Goal: Navigation & Orientation: Find specific page/section

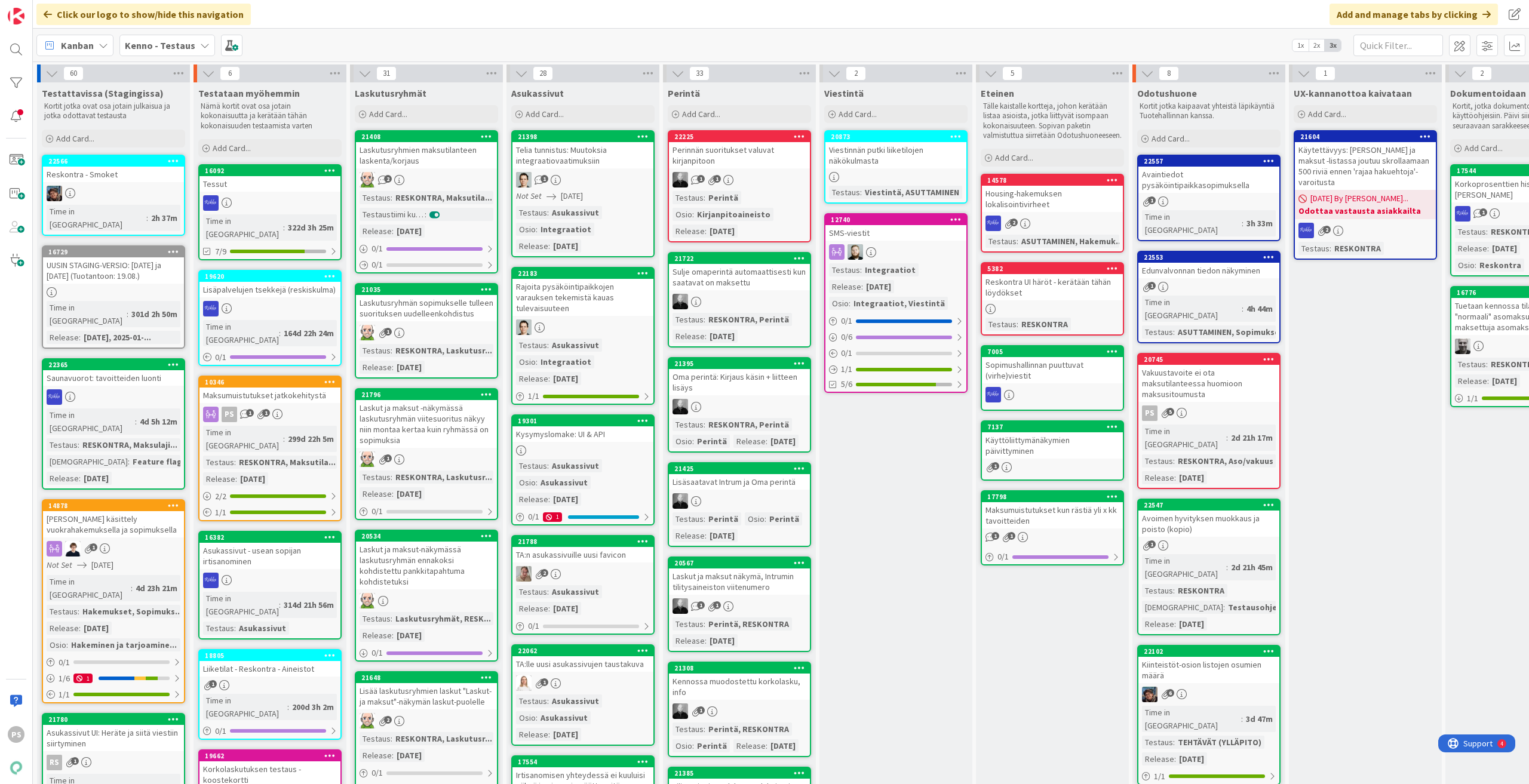
click at [1218, 365] on div "Vakuustavoite ei ota maksutilanteessa huomioon maksusitoumusta" at bounding box center [1209, 383] width 141 height 37
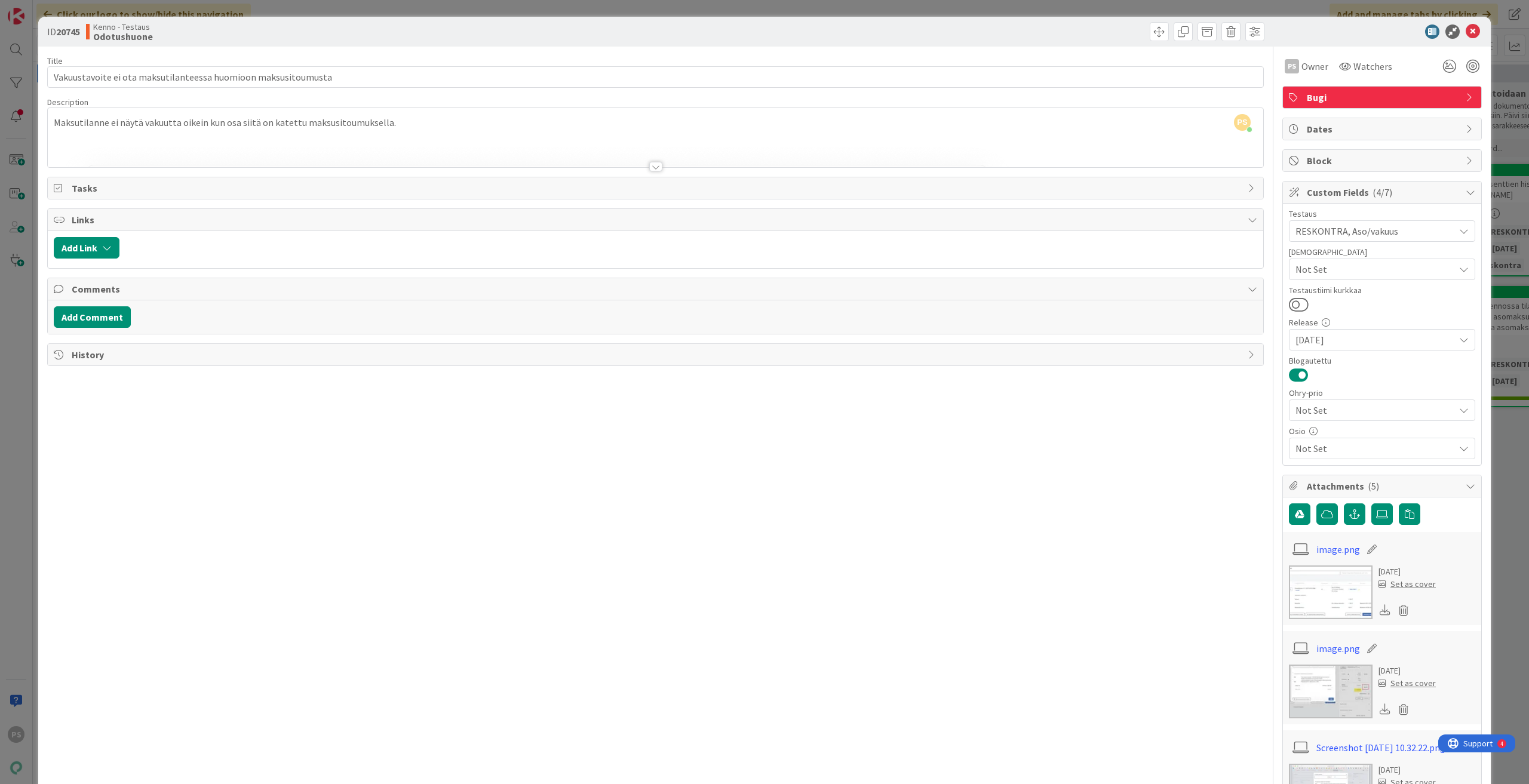
click at [649, 167] on div at bounding box center [655, 166] width 13 height 10
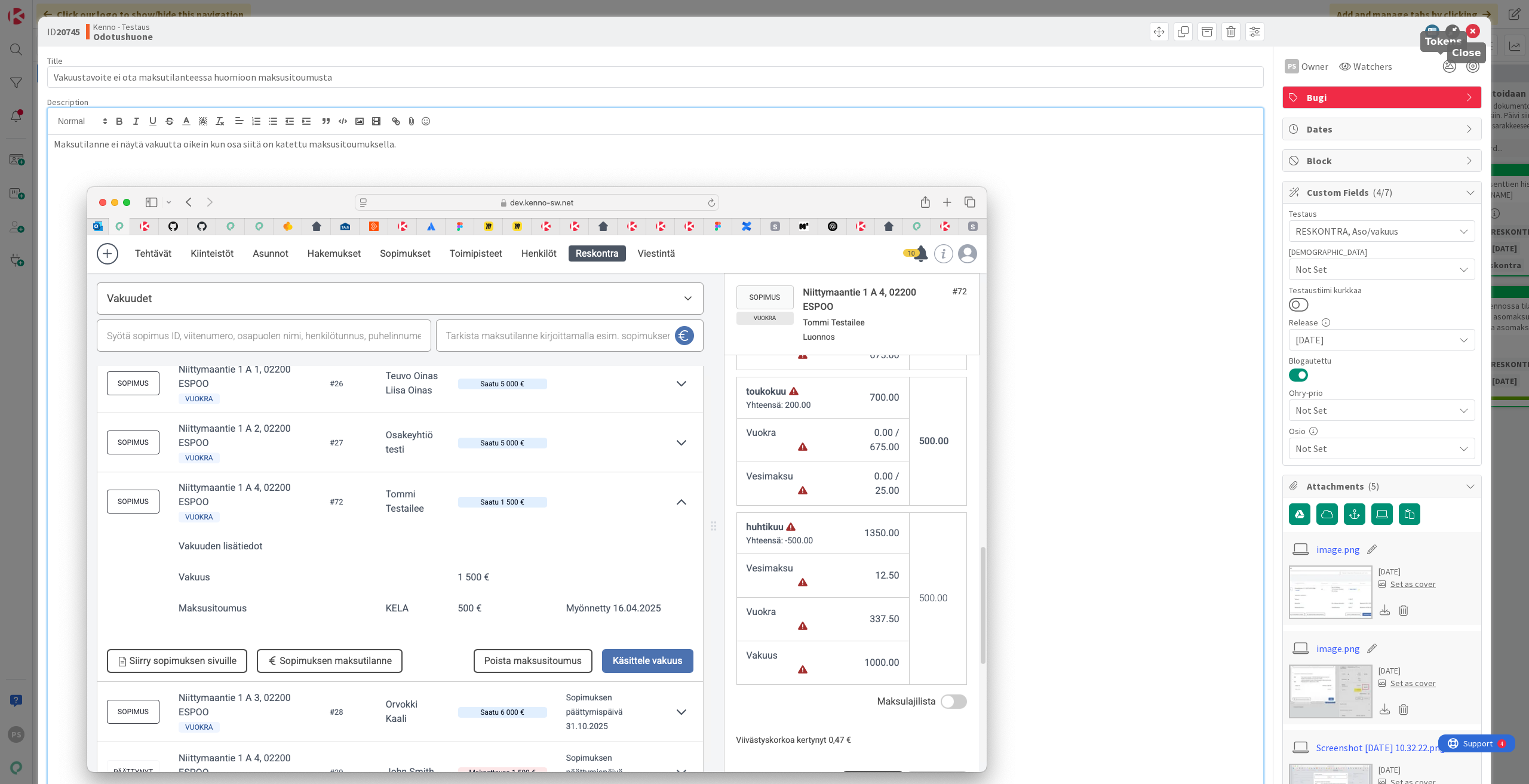
click at [1466, 29] on icon at bounding box center [1473, 32] width 15 height 15
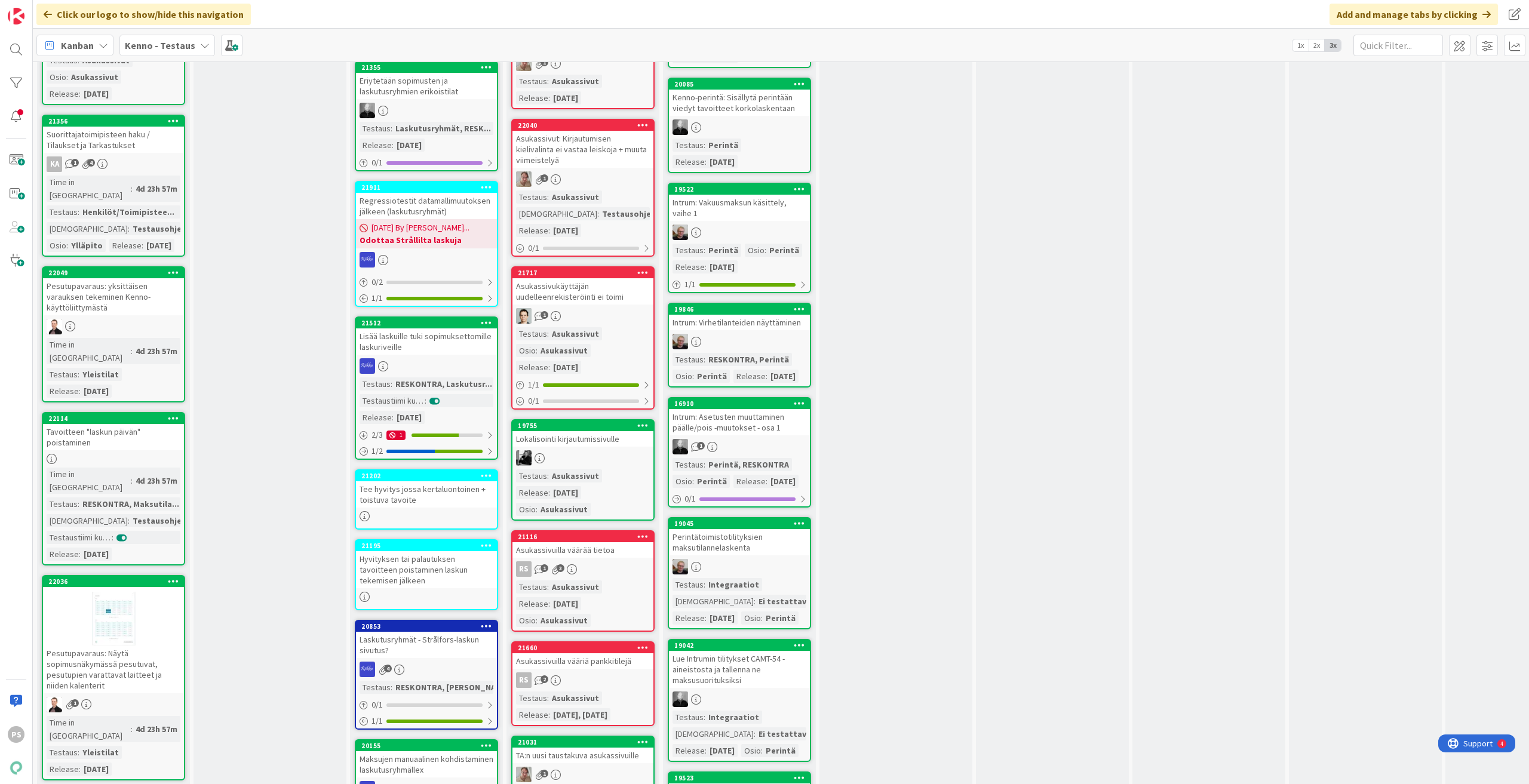
scroll to position [1254, 0]
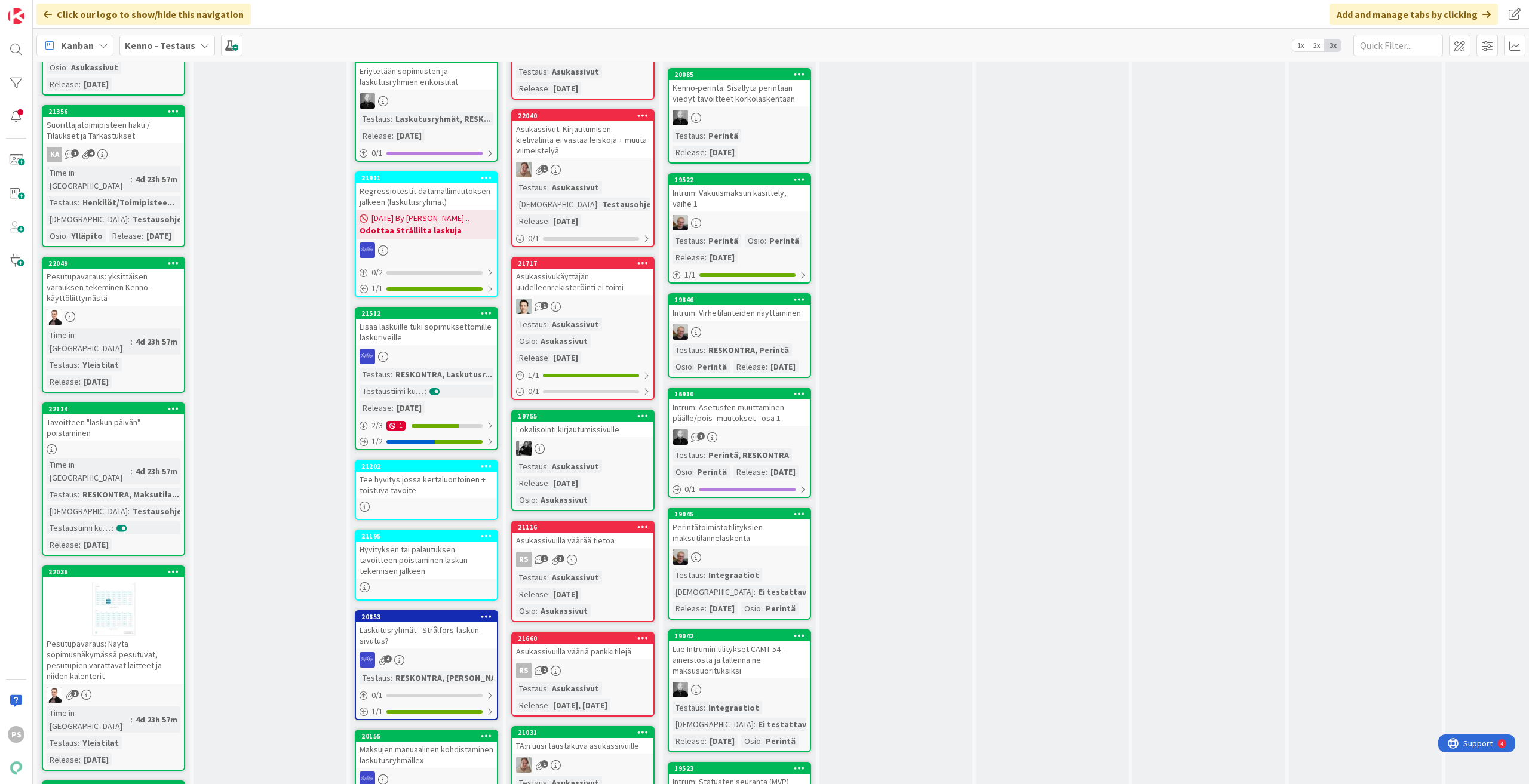
click at [70, 414] on div "Tavoitteen "laskun päivän" poistaminen" at bounding box center [113, 427] width 141 height 26
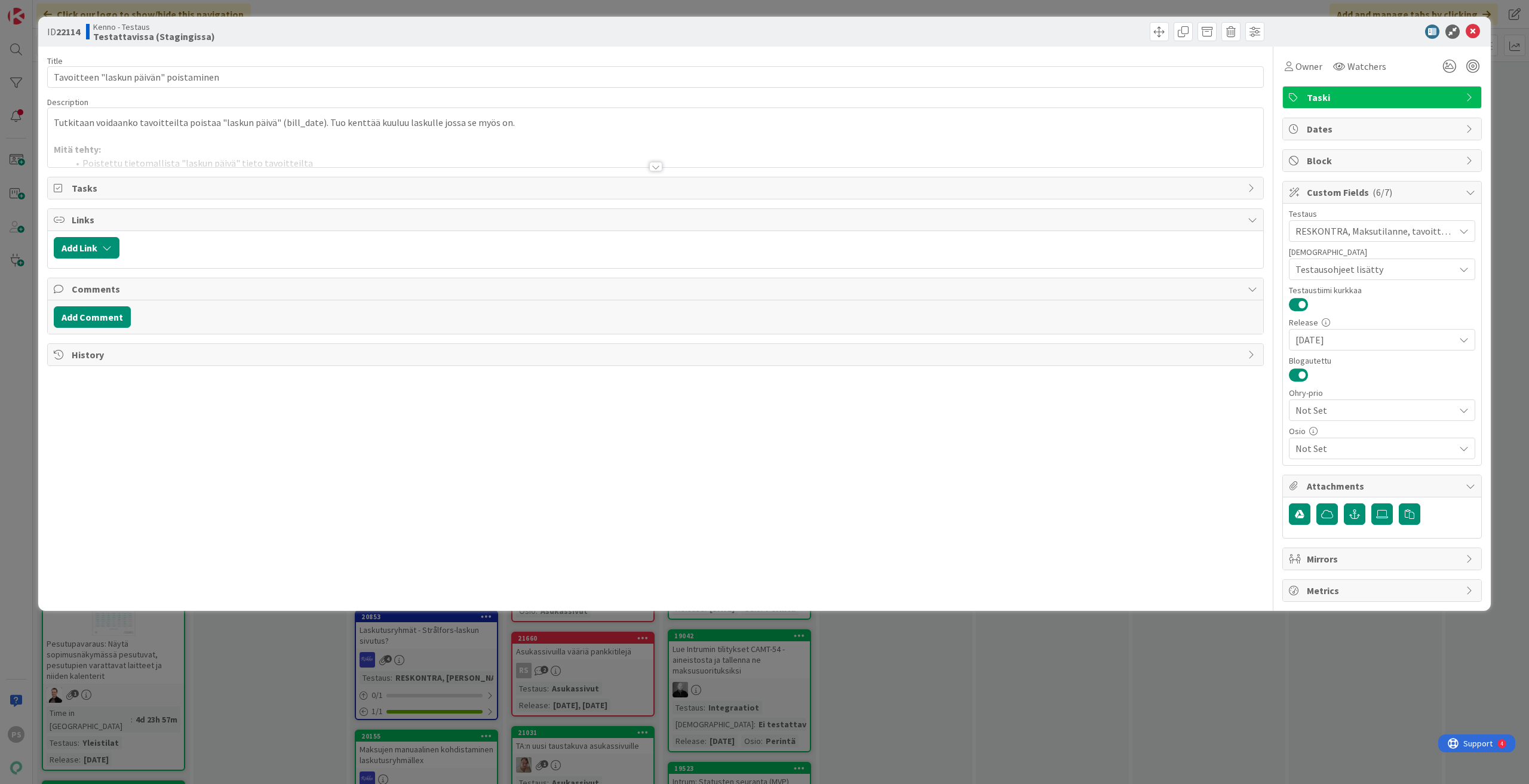
click at [651, 167] on div at bounding box center [655, 166] width 13 height 10
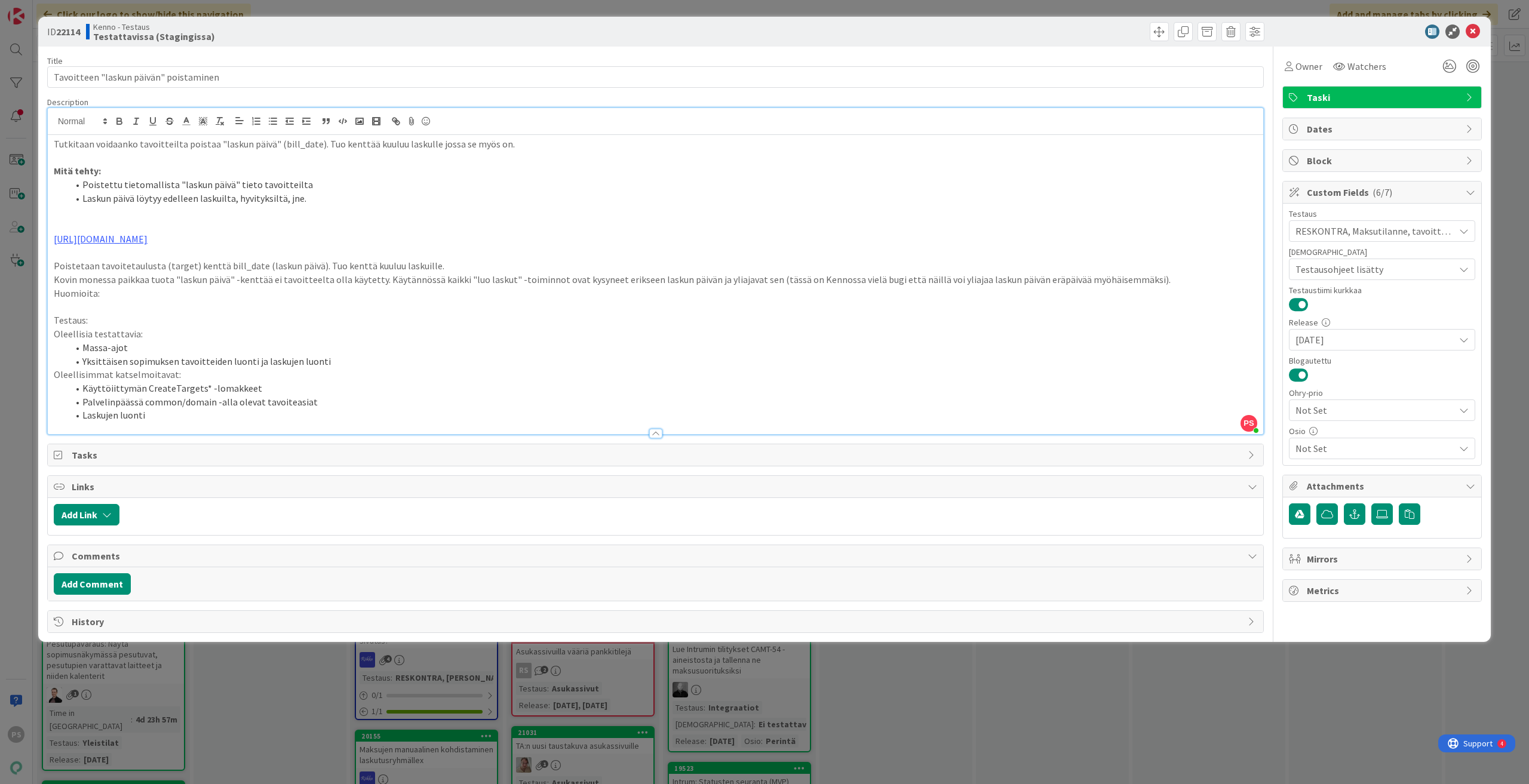
click at [657, 434] on div at bounding box center [655, 434] width 13 height 10
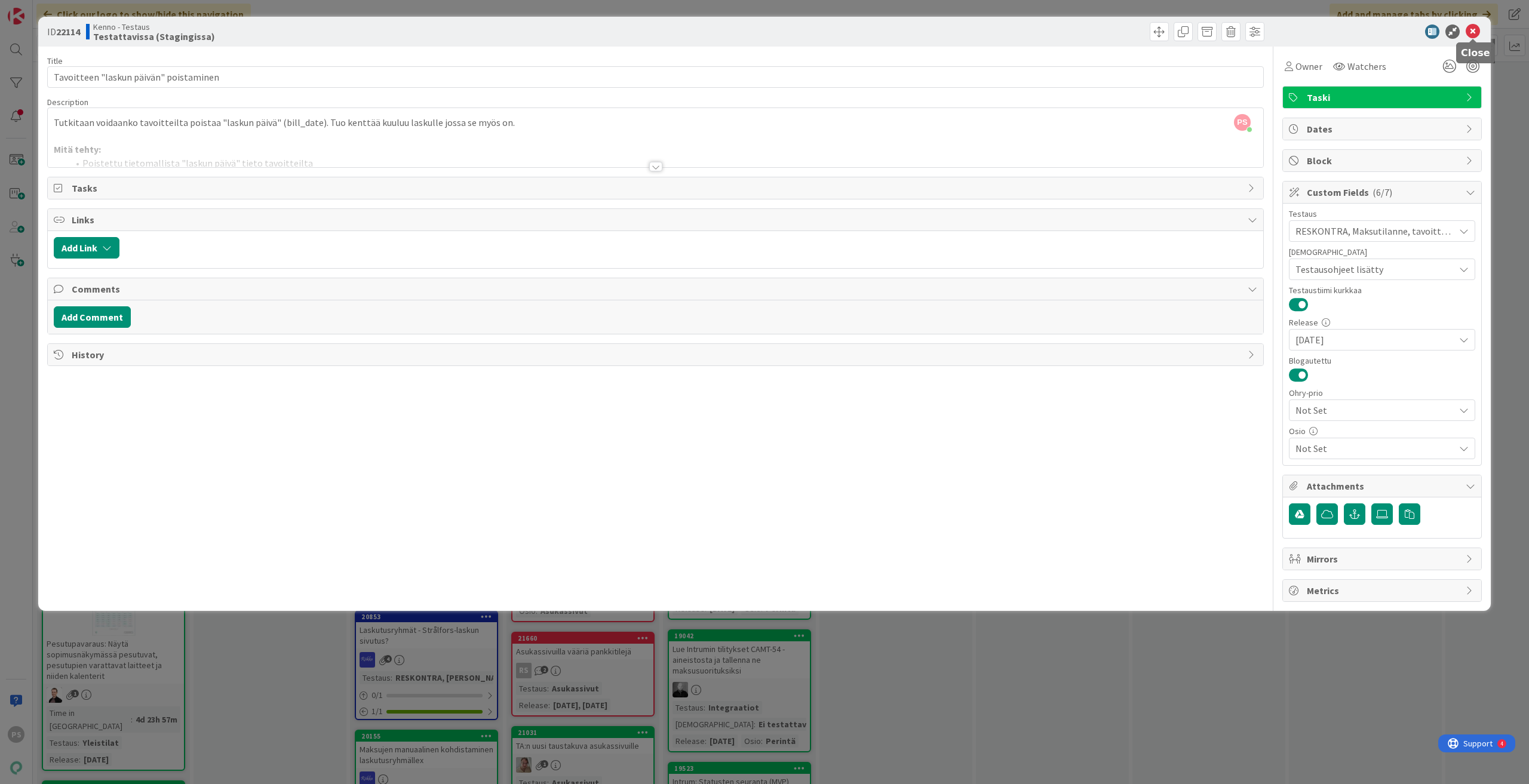
click at [1476, 33] on icon at bounding box center [1473, 32] width 15 height 15
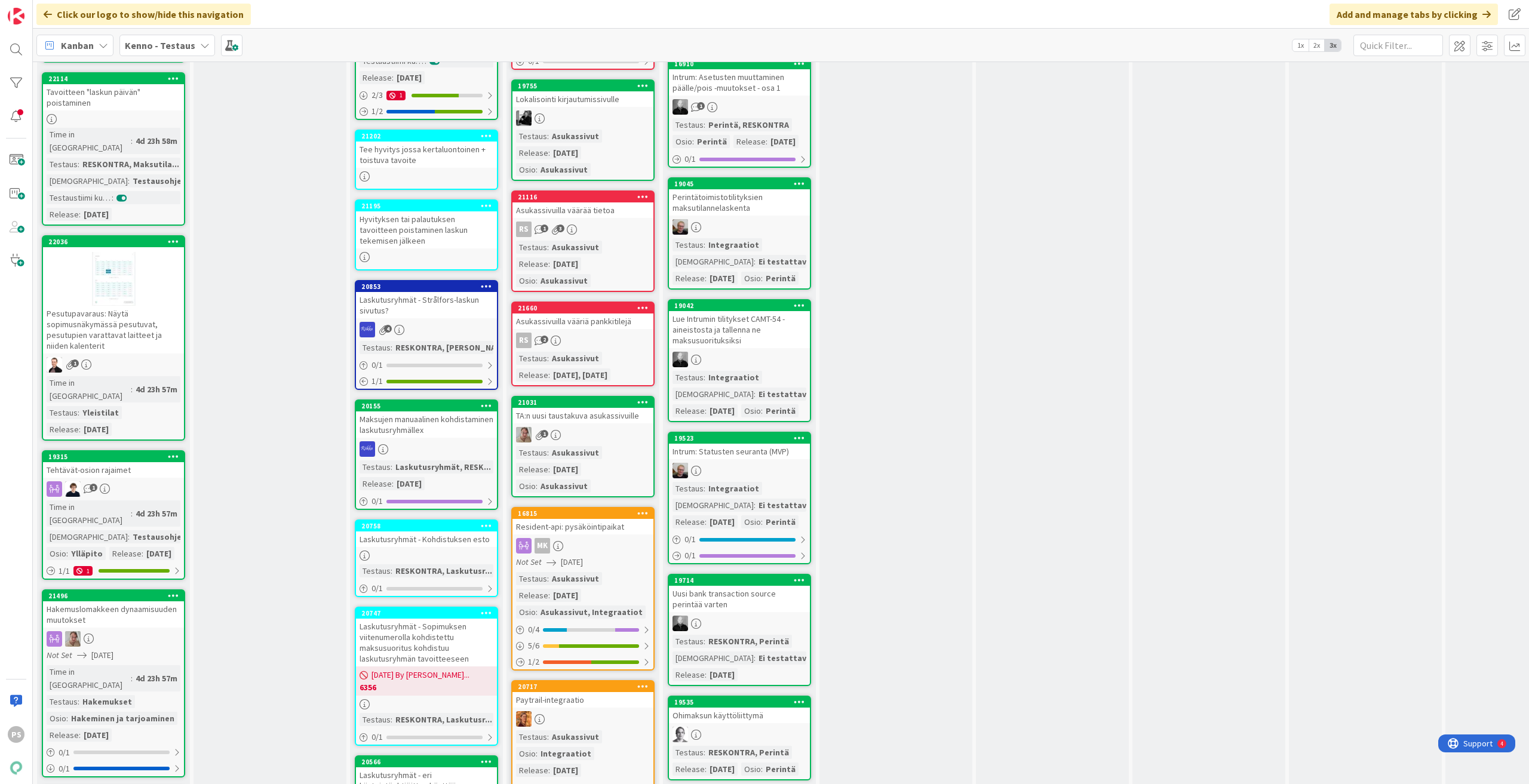
scroll to position [1612, 0]
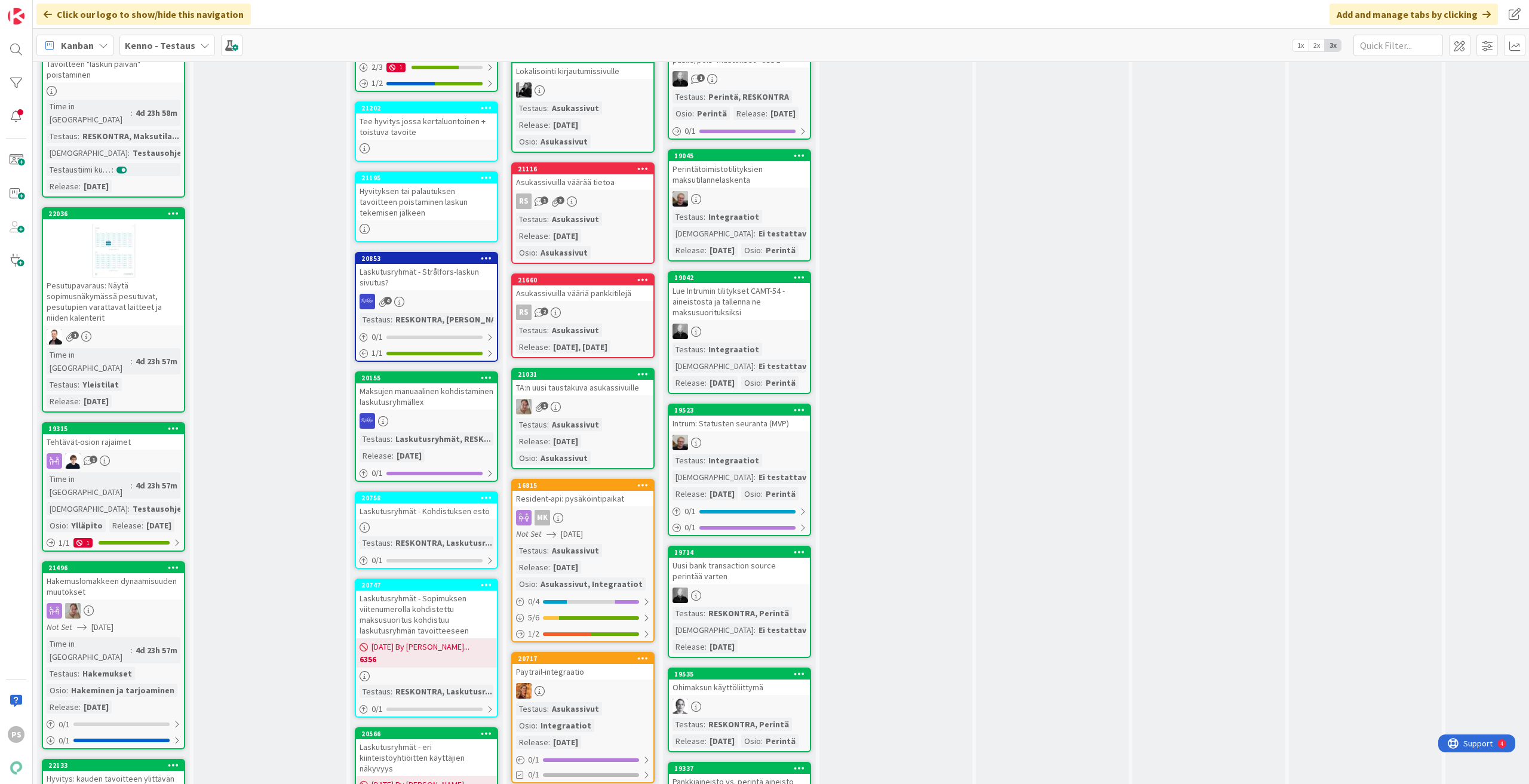
click at [132, 574] on div "Hakemuslomakkeen dynaamisuuden muutokset" at bounding box center [113, 586] width 141 height 26
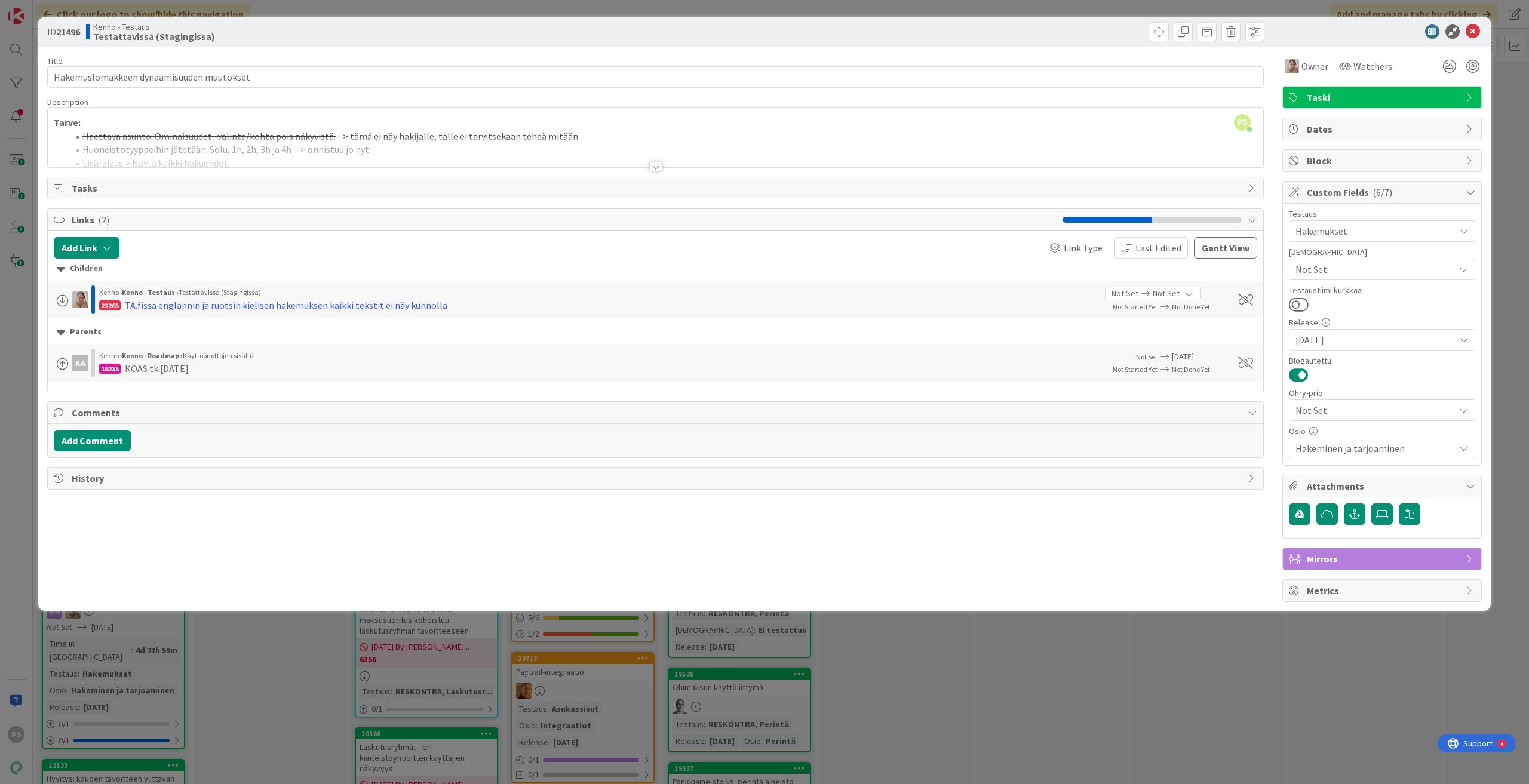
click at [656, 167] on div at bounding box center [655, 166] width 13 height 10
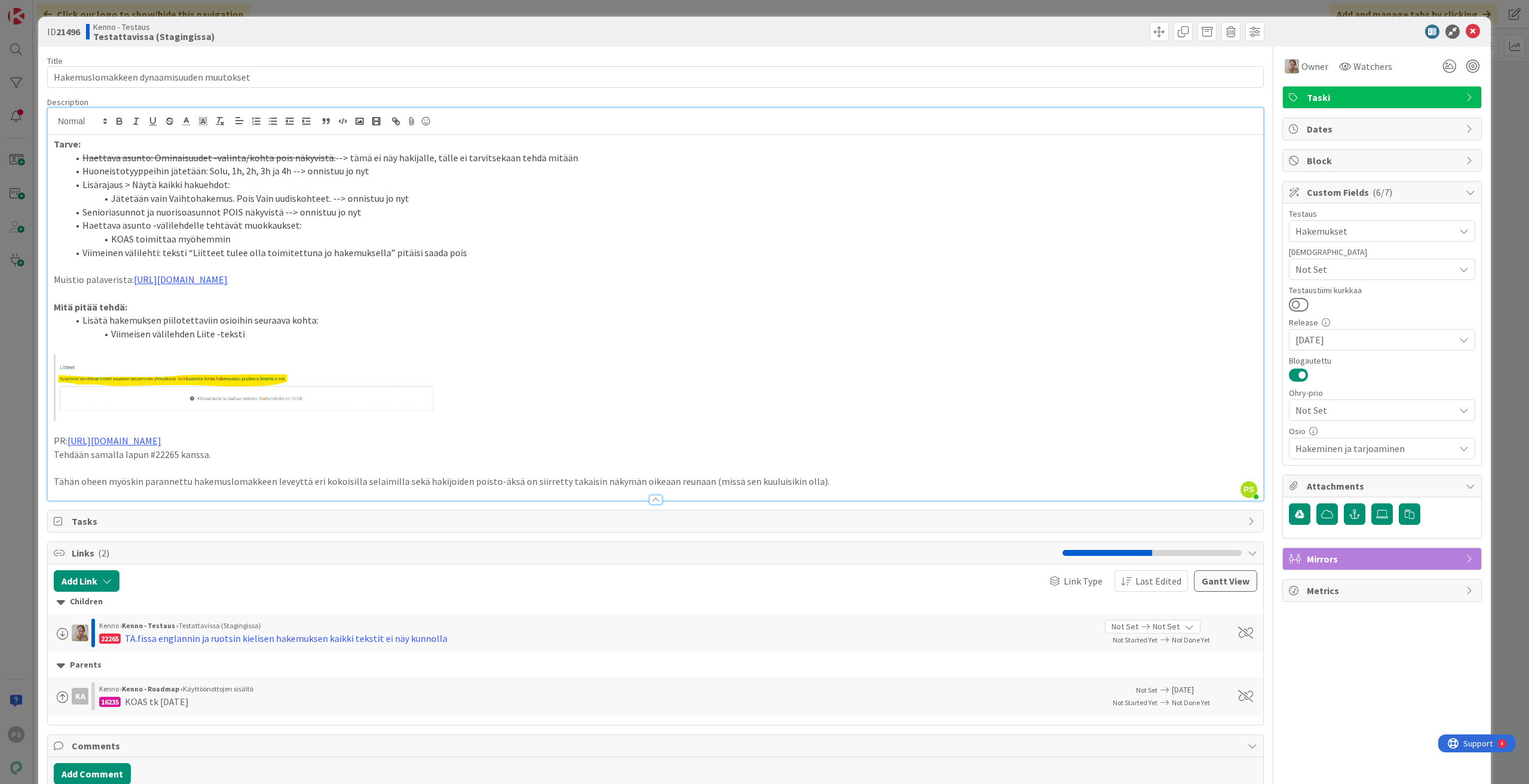
click at [165, 456] on p "Tehdään samalla lapun #22265 kanssa." at bounding box center [655, 455] width 1204 height 14
copy p "22265"
click at [650, 499] on div at bounding box center [655, 499] width 13 height 10
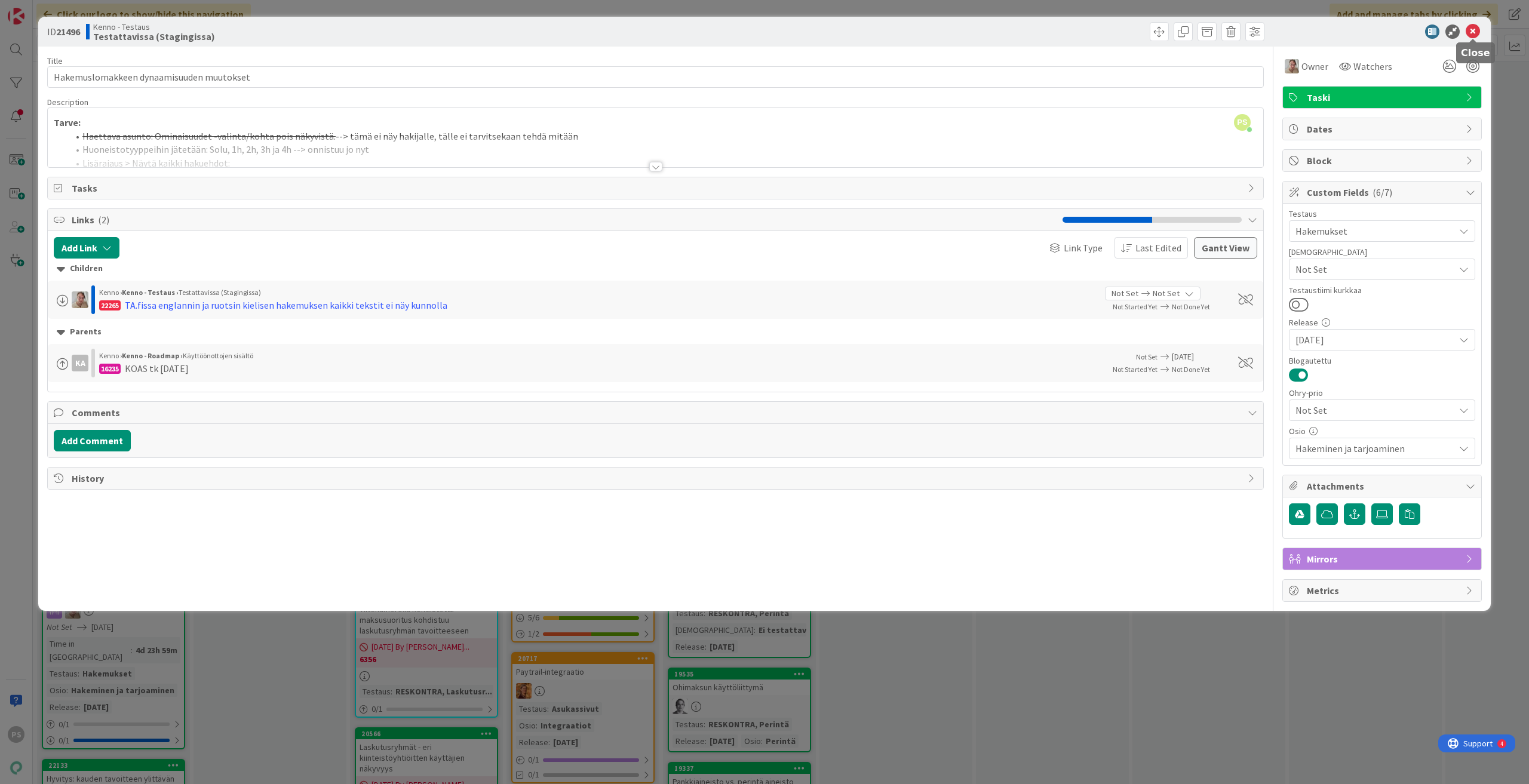
click at [1471, 30] on icon at bounding box center [1473, 32] width 15 height 15
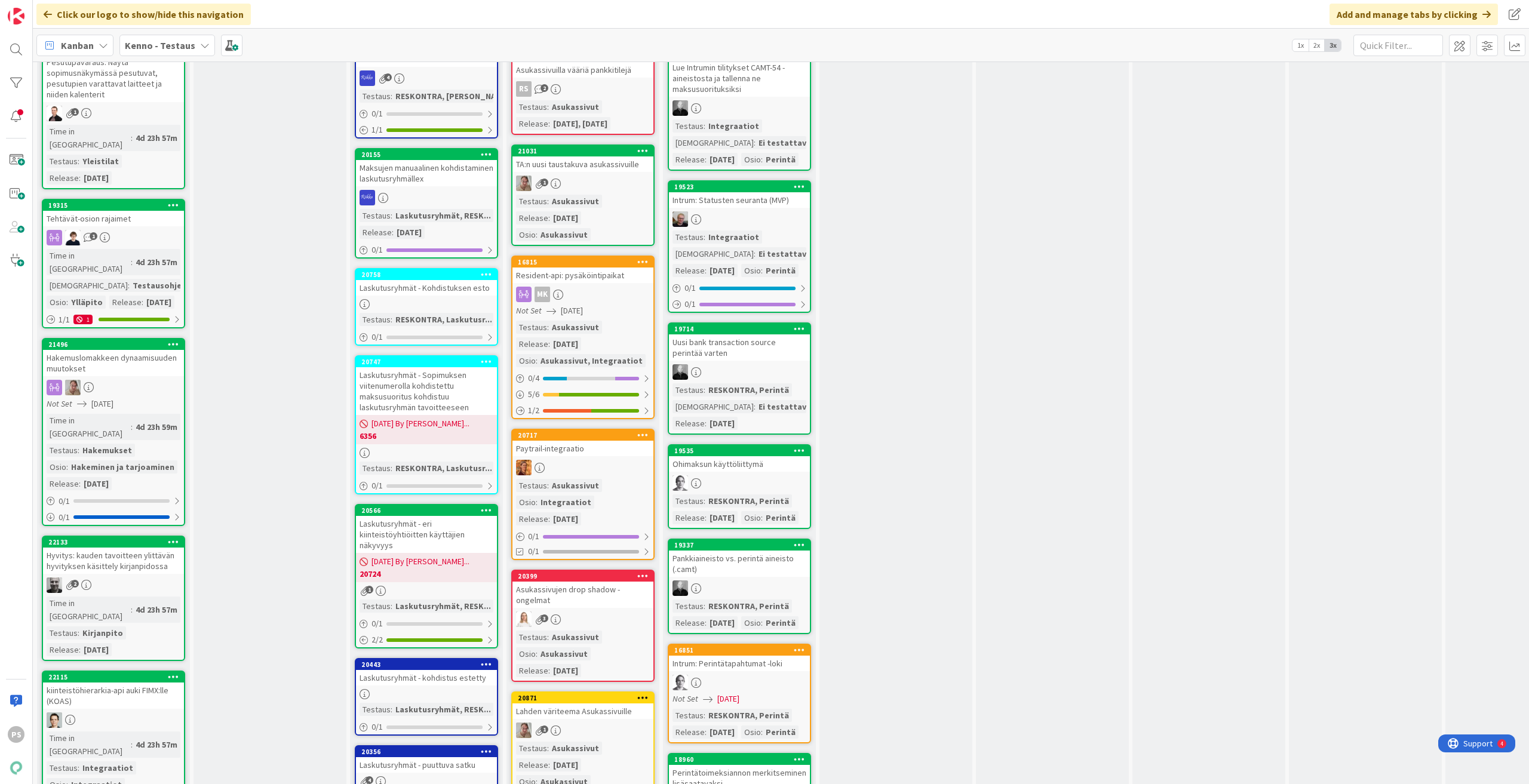
scroll to position [1911, 0]
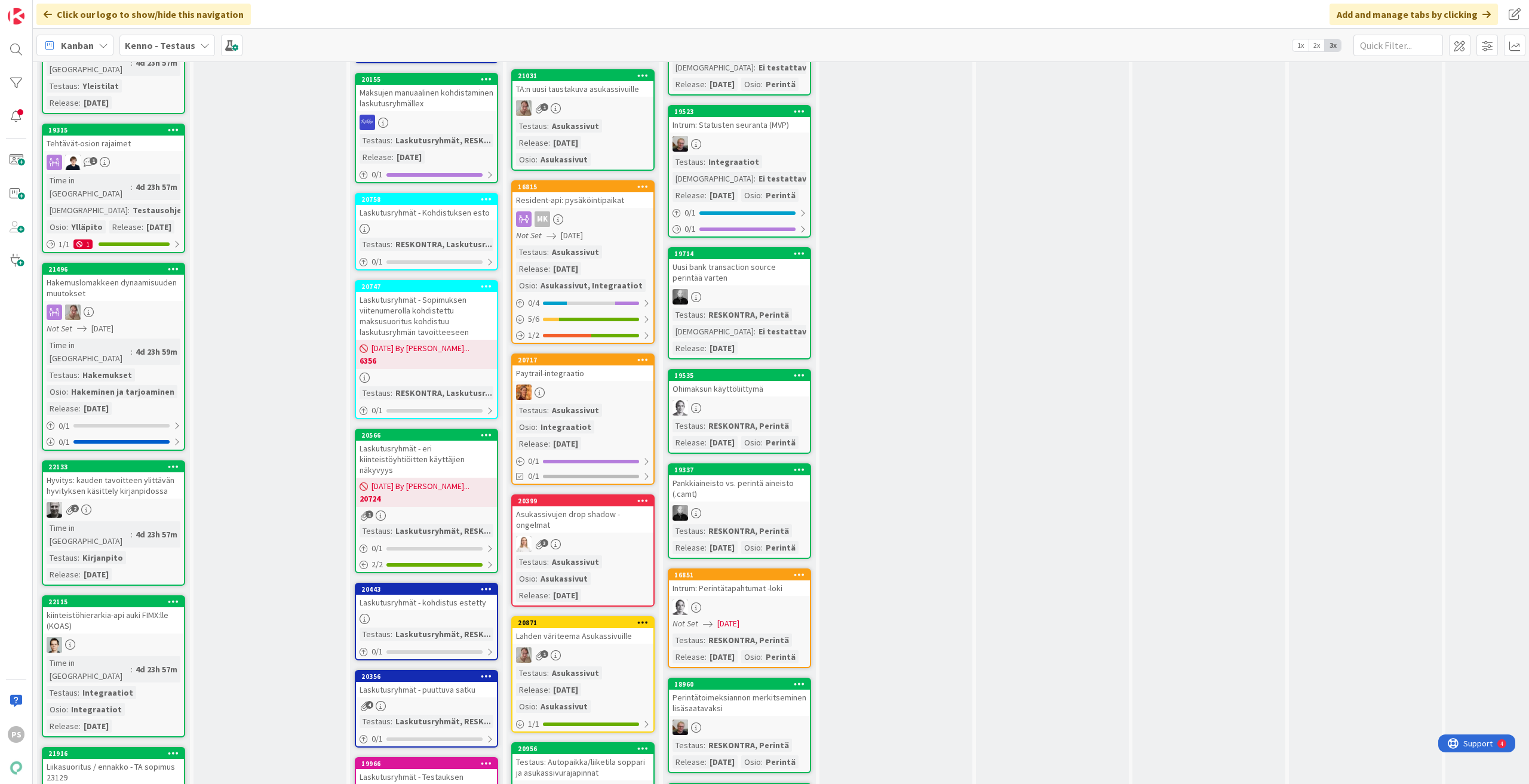
click at [130, 472] on div "Hyvitys: kauden tavoitteen ylittävän hyvityksen käsittely kirjanpidossa" at bounding box center [113, 485] width 141 height 26
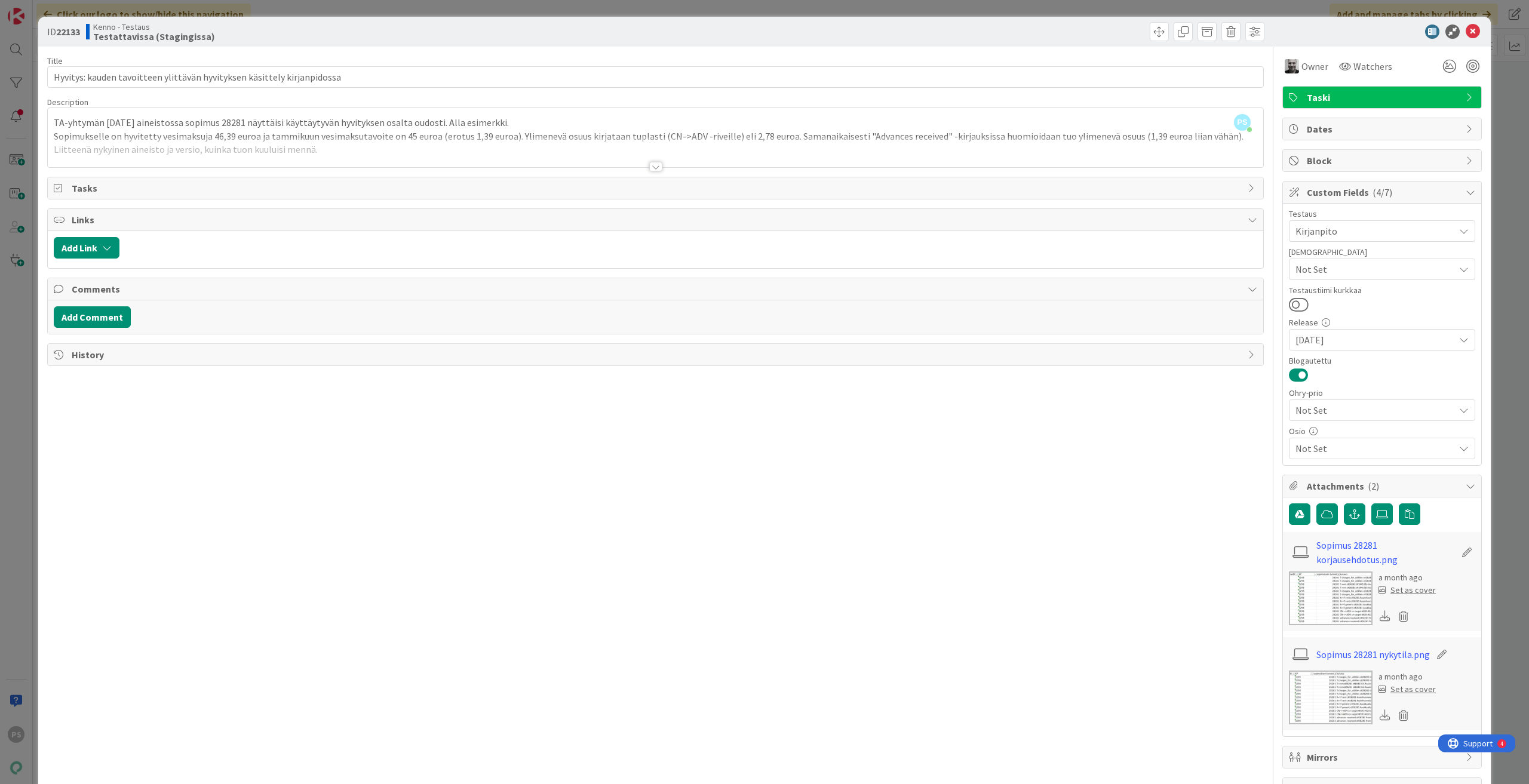
click at [652, 164] on div at bounding box center [655, 166] width 13 height 10
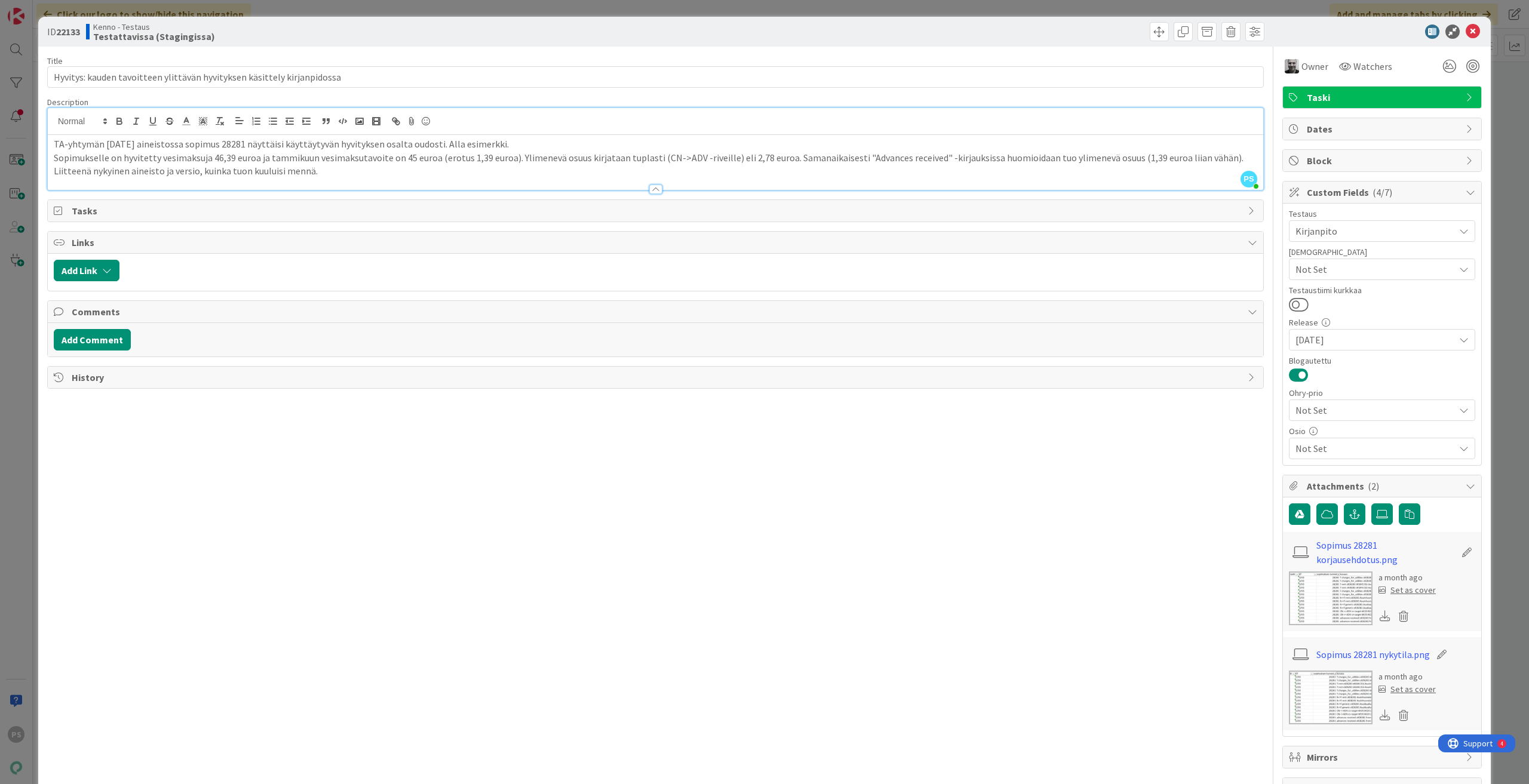
click at [654, 186] on div at bounding box center [655, 189] width 13 height 10
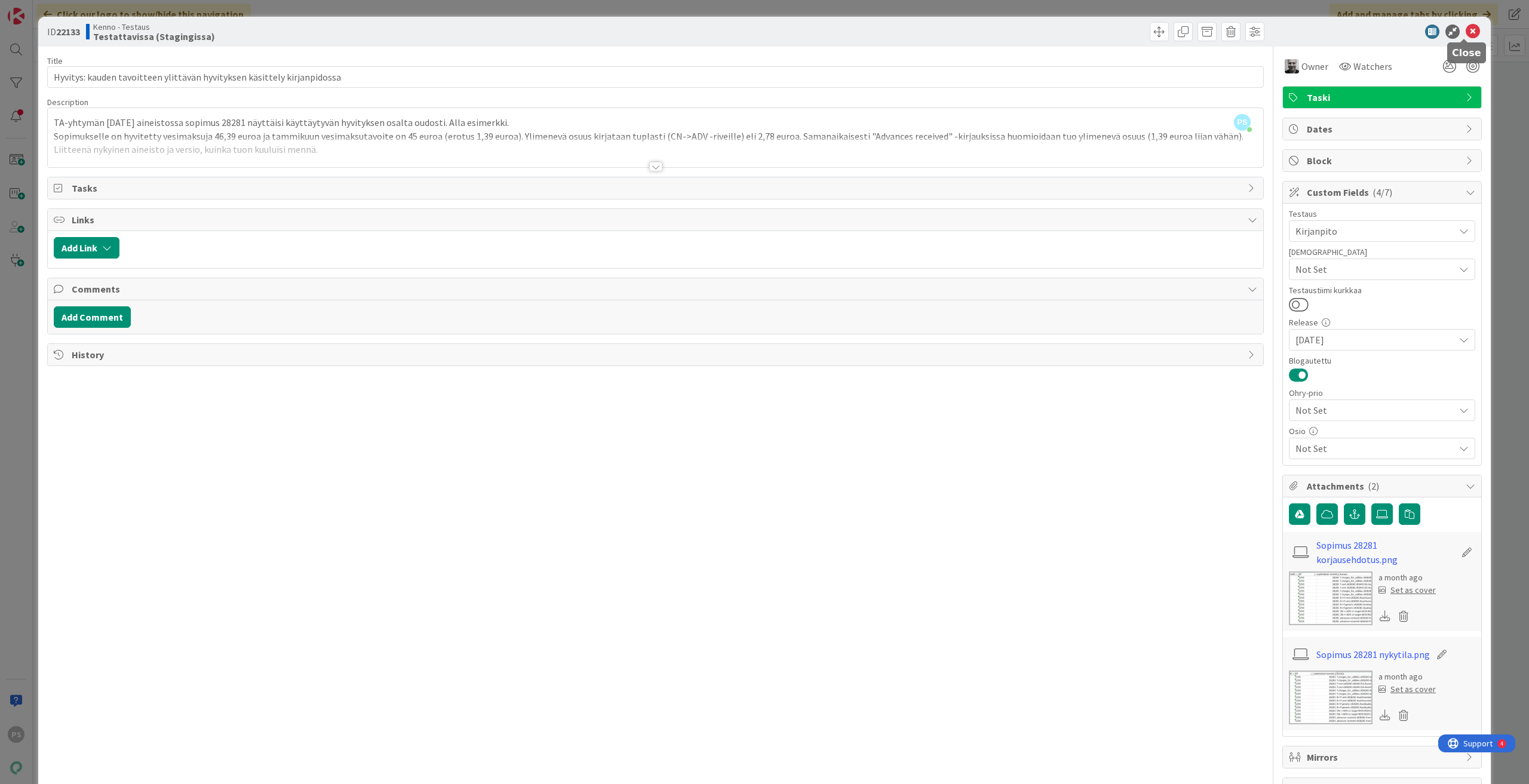
click at [1467, 30] on icon at bounding box center [1473, 32] width 15 height 15
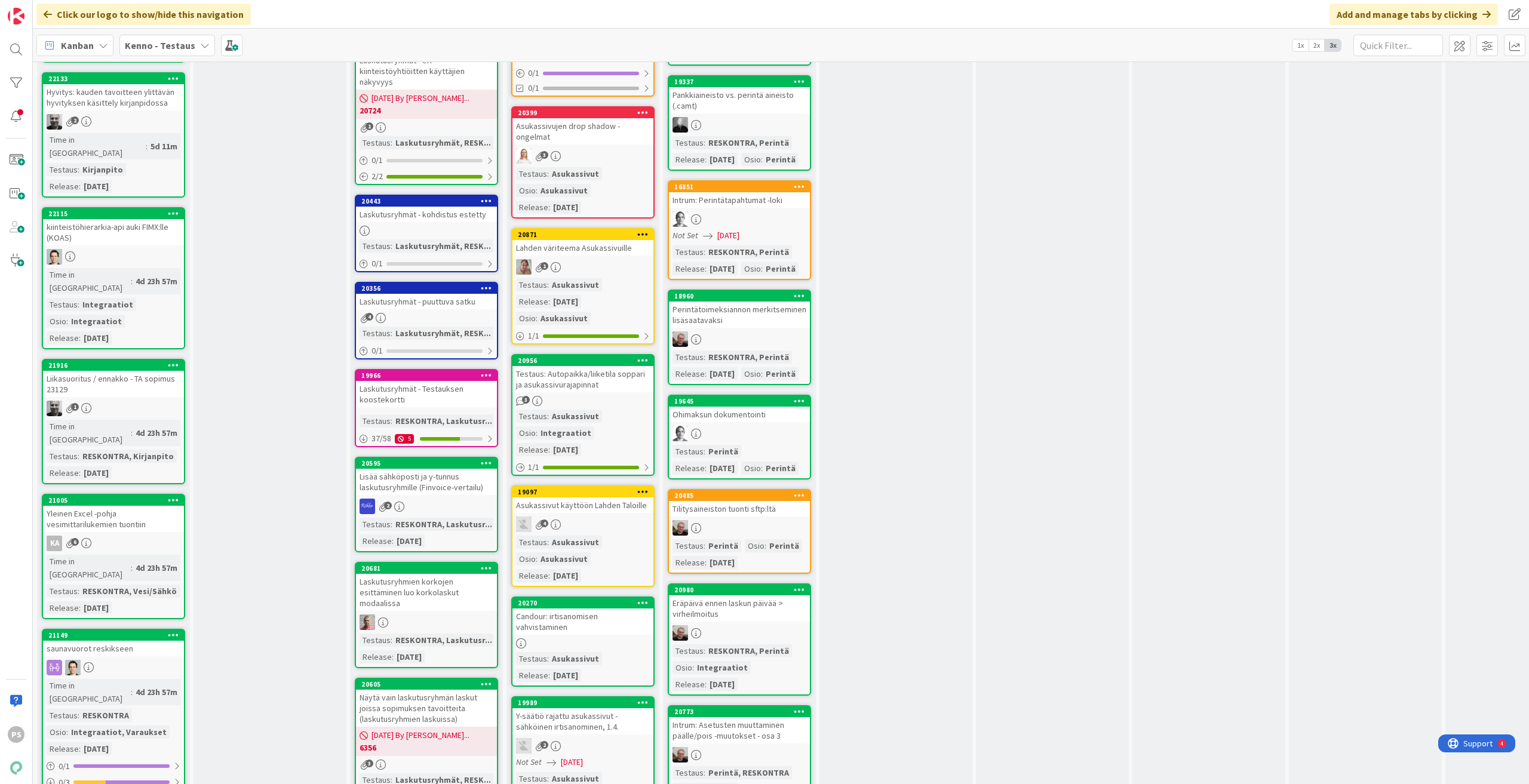
scroll to position [2329, 0]
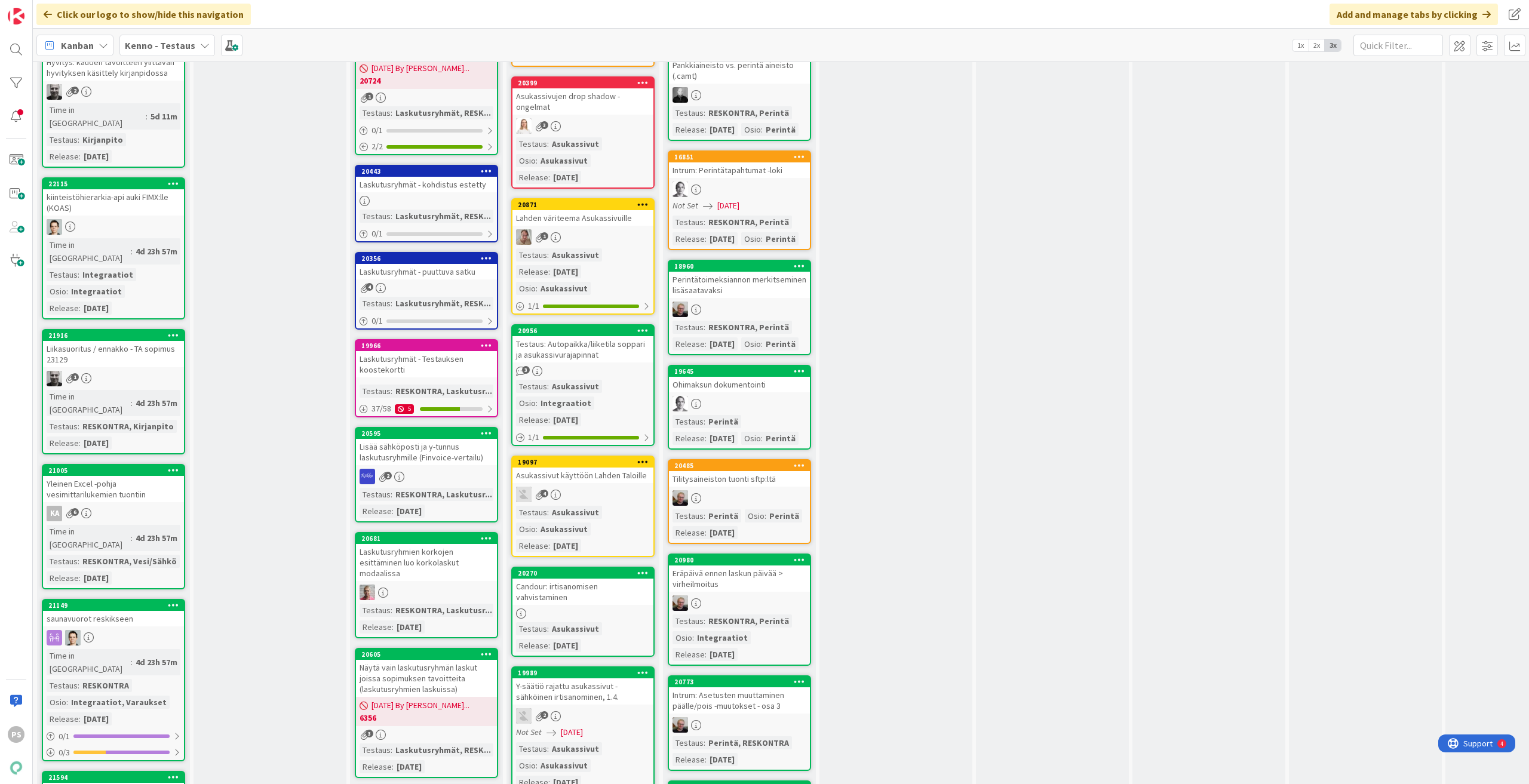
click at [114, 611] on div "saunavuorot reskikseen" at bounding box center [113, 619] width 141 height 15
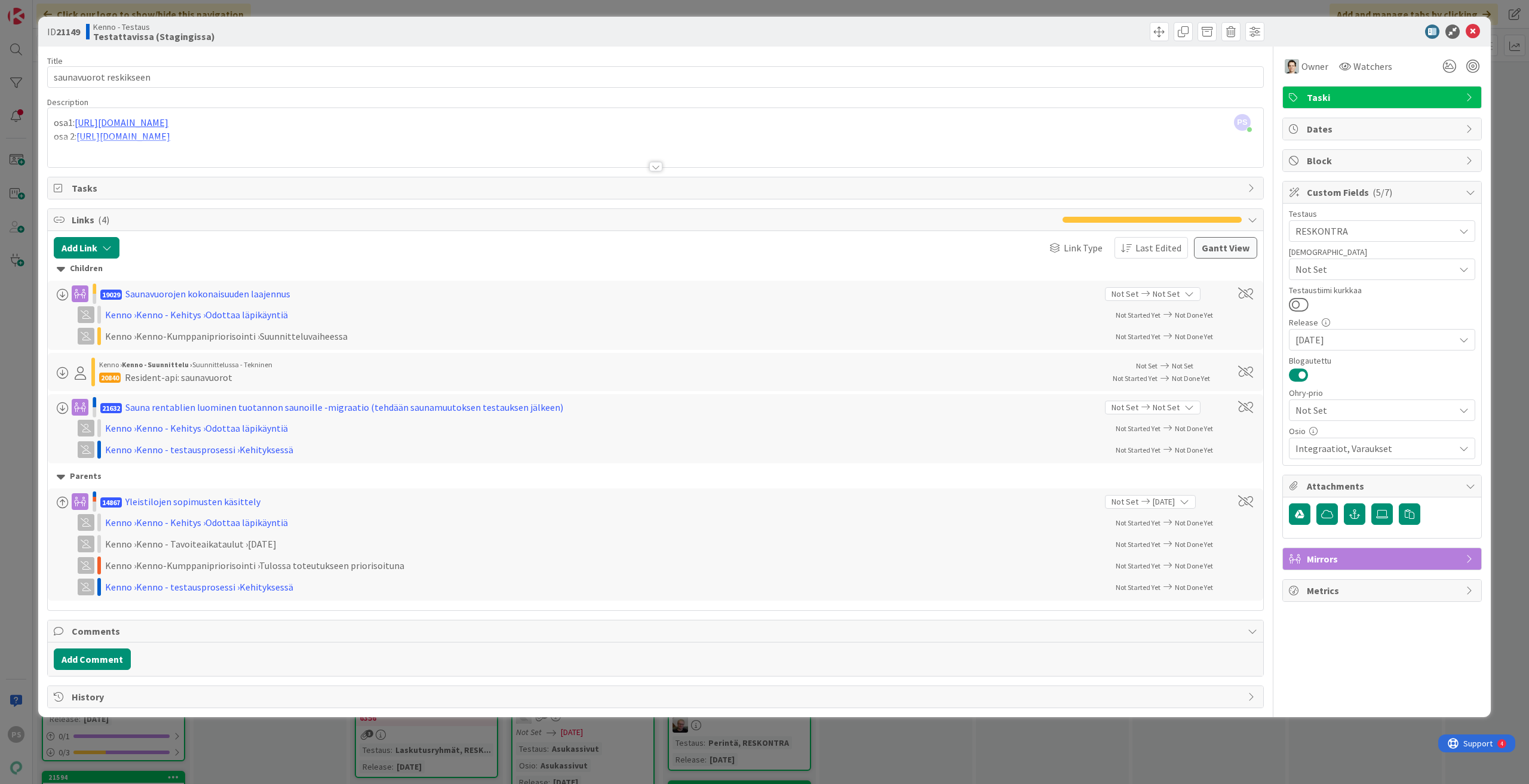
click at [656, 167] on div at bounding box center [655, 166] width 13 height 10
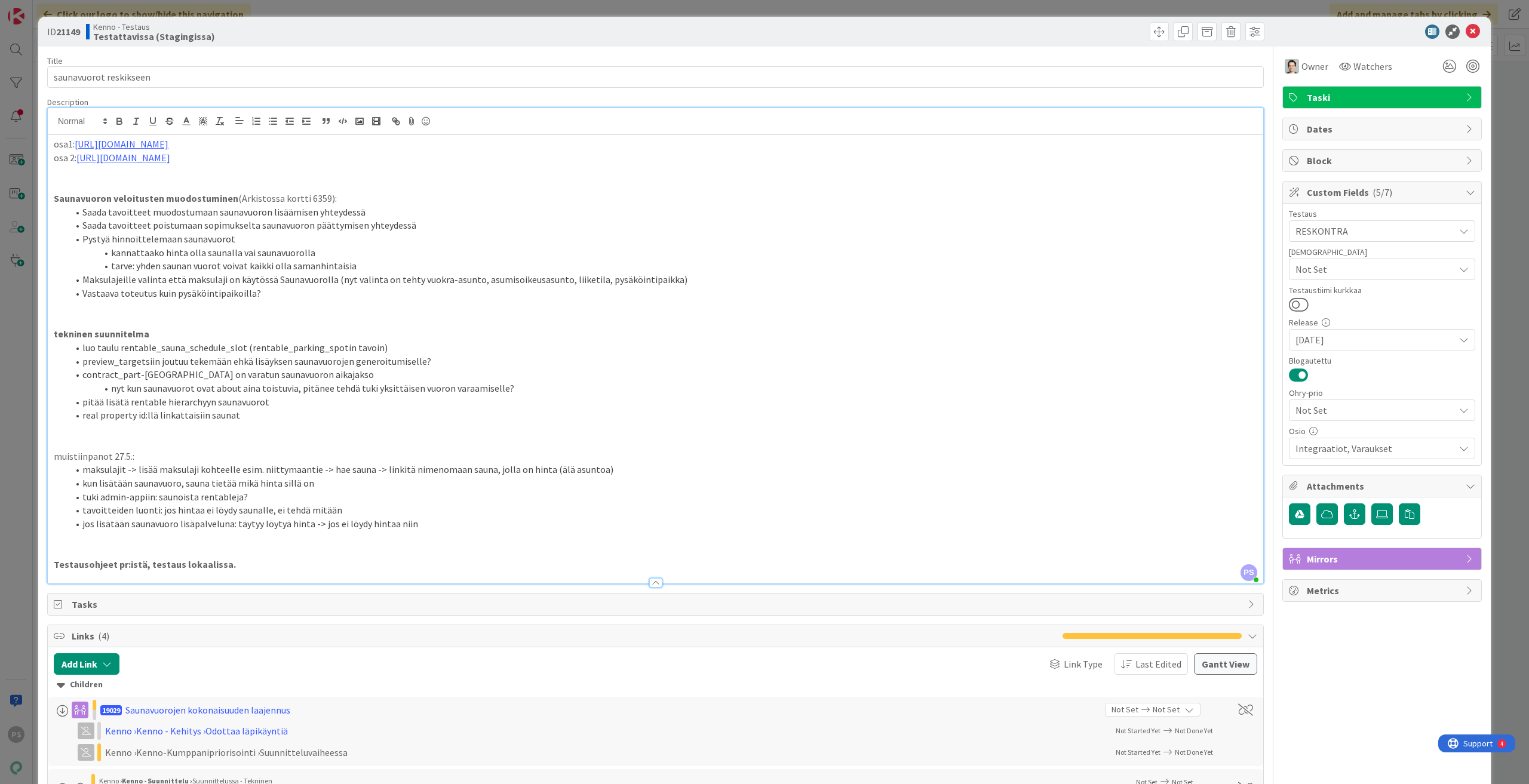
click at [652, 586] on div at bounding box center [655, 582] width 13 height 10
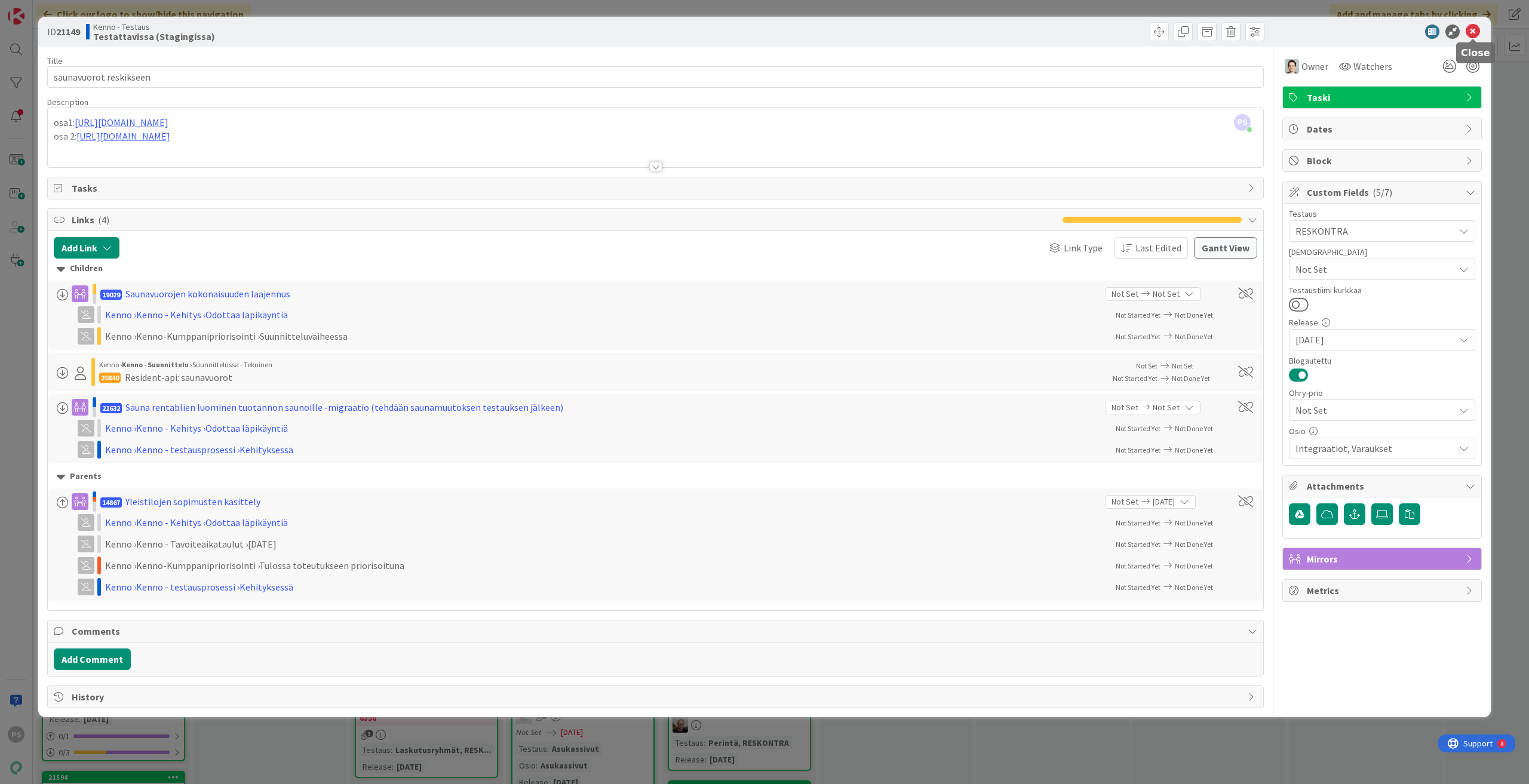
click at [1475, 35] on icon at bounding box center [1473, 32] width 15 height 15
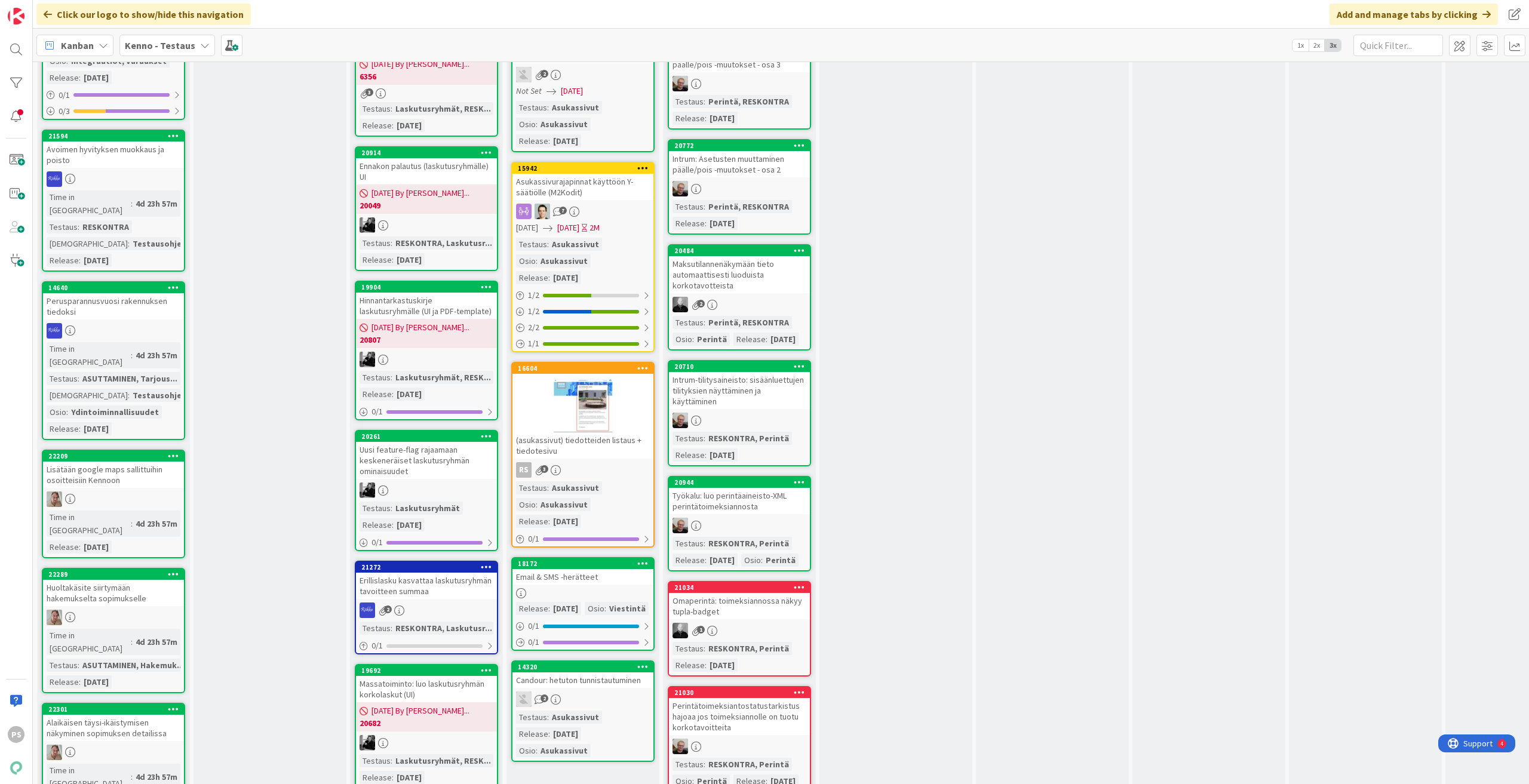
scroll to position [2986, 0]
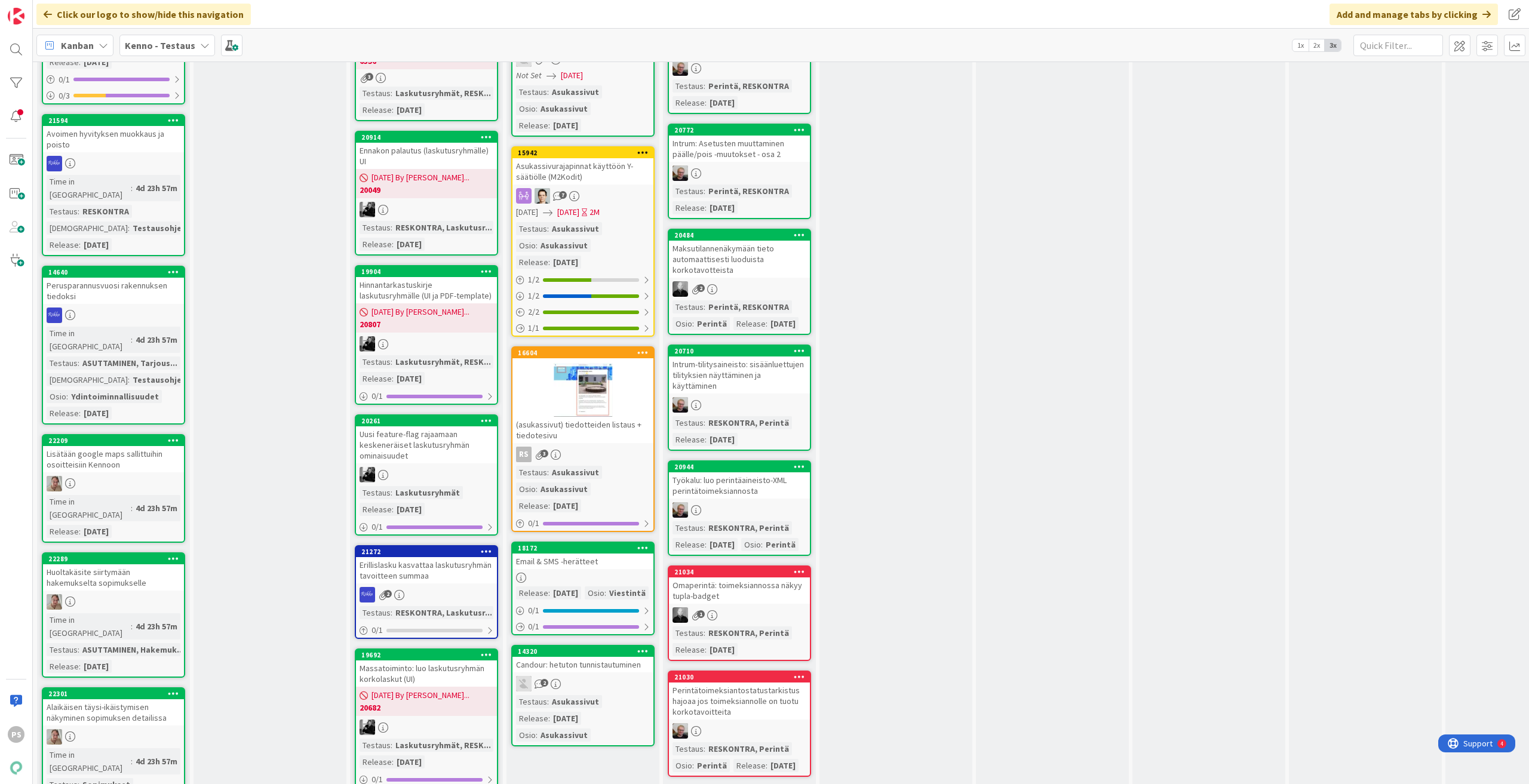
click at [98, 564] on div "Huoltakäsite siirtymään hakemukselta sopimukselle" at bounding box center [113, 577] width 141 height 26
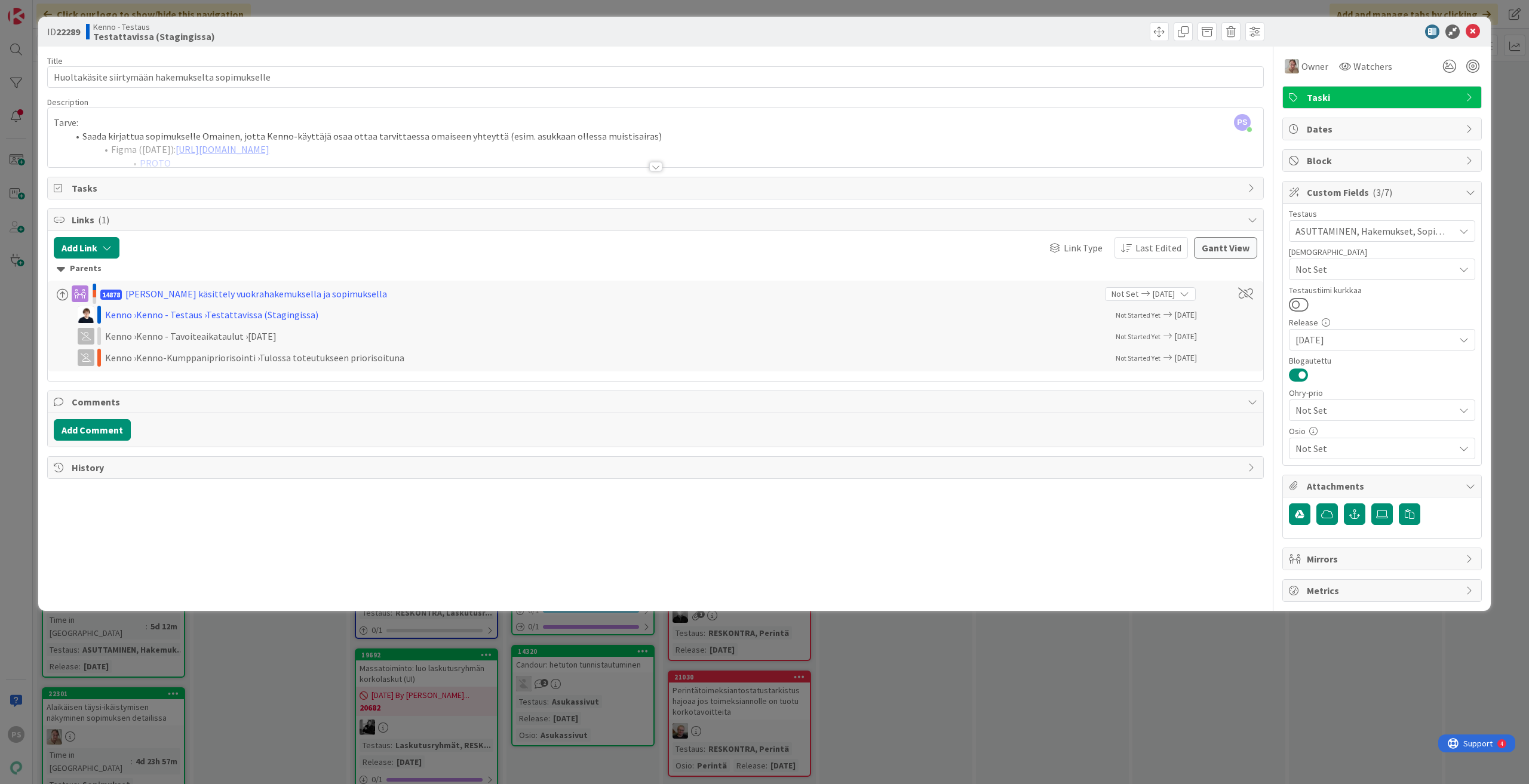
click at [657, 168] on div at bounding box center [655, 166] width 13 height 10
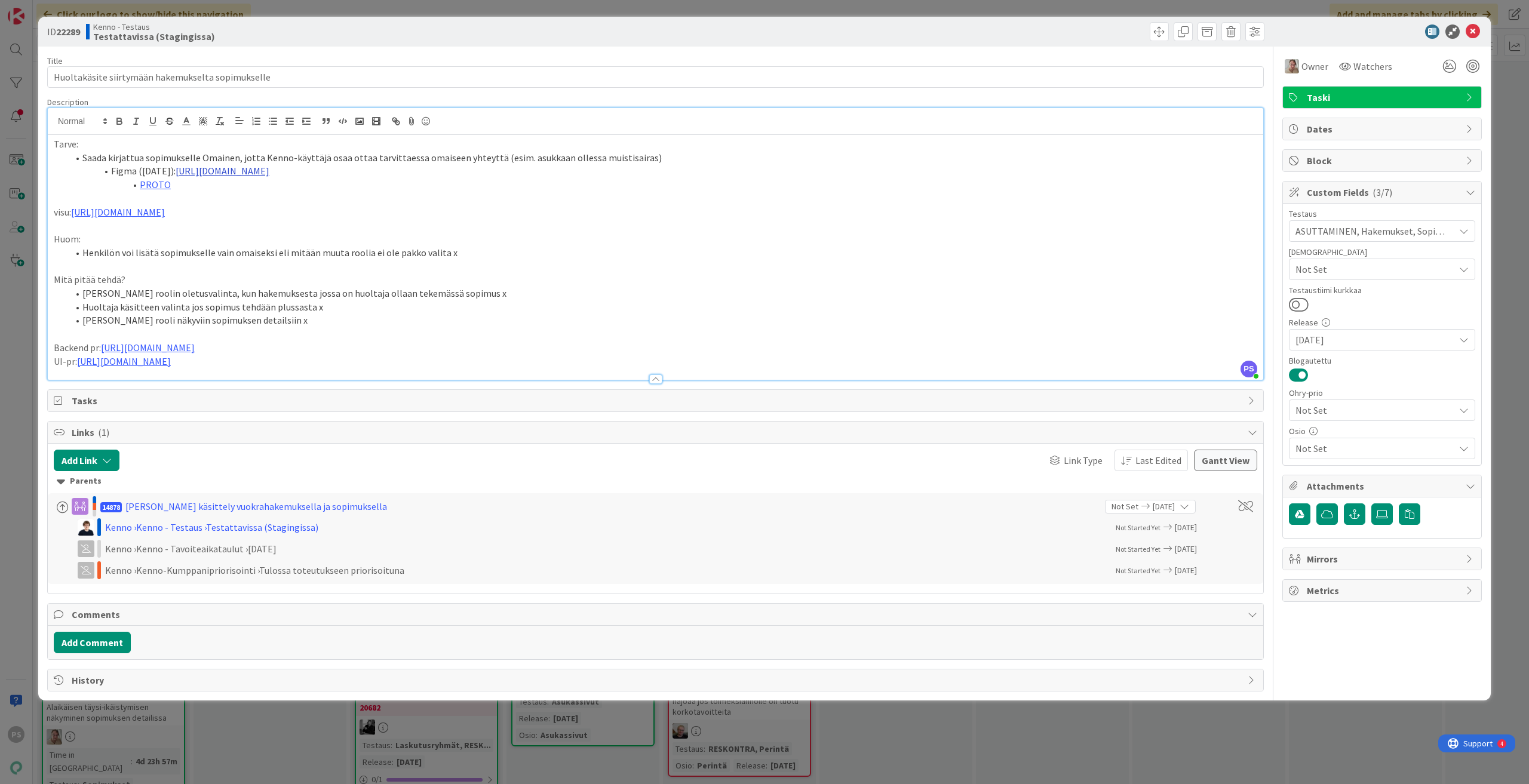
click at [269, 170] on link "https://www.figma.com/design/0IJ8fGlasErUUd7odgirDN/Sopimushallinta?node-id=599…" at bounding box center [223, 170] width 94 height 12
click at [409, 191] on link "https://www.figma.com/design/0IJ8fGlasErUUd7odgirDN/Sopimushallinta?node-id=599…" at bounding box center [394, 194] width 82 height 15
click at [773, 18] on div "ID 22289 Kenno - Testaus Testattavissa (Stagingissa)" at bounding box center [764, 31] width 1453 height 30
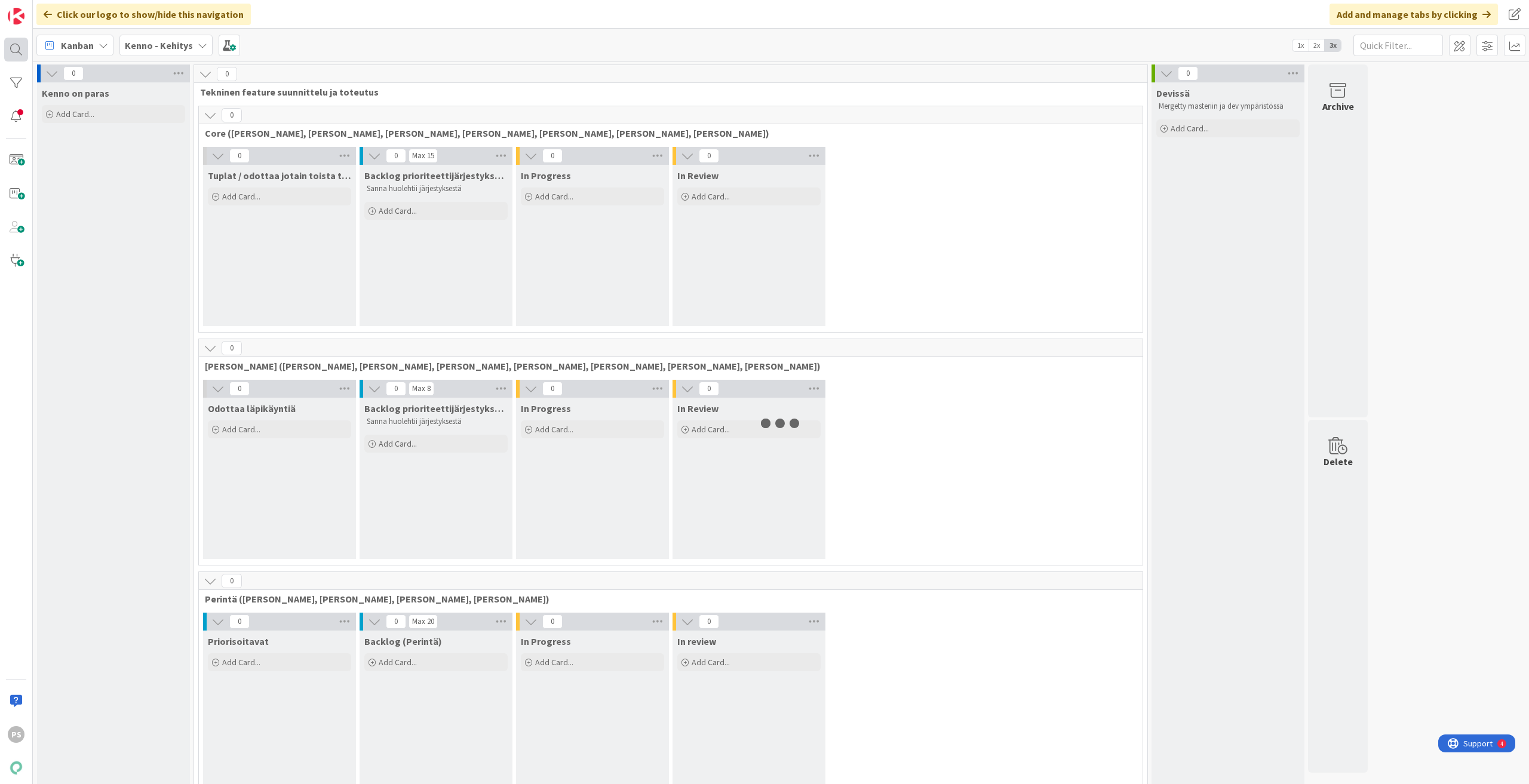
click at [13, 46] on div at bounding box center [16, 49] width 24 height 24
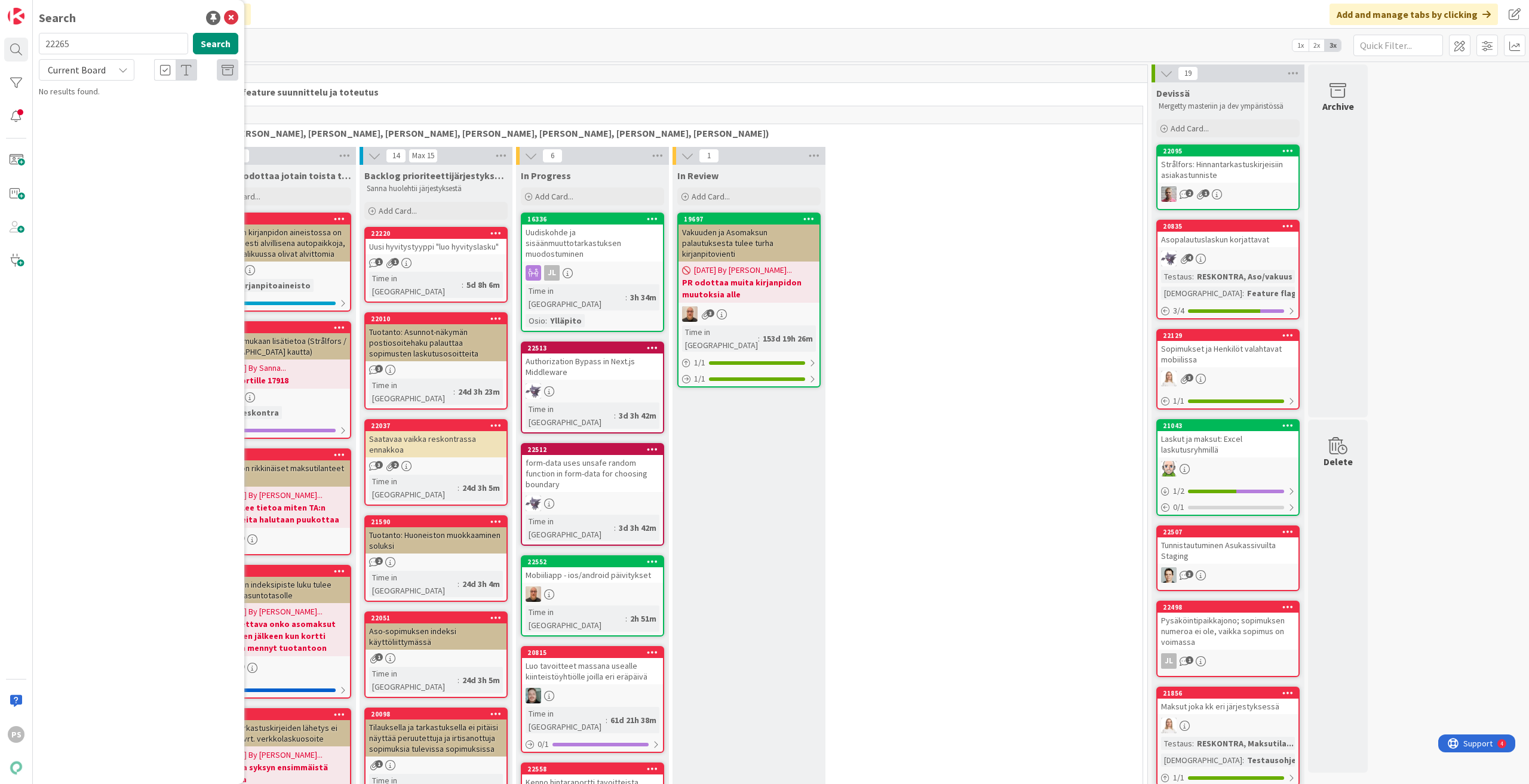
type input "22265"
click at [118, 67] on div "Current Board" at bounding box center [86, 70] width 96 height 22
click at [112, 116] on span "All Boards" at bounding box center [108, 119] width 124 height 18
click at [229, 15] on icon at bounding box center [231, 18] width 15 height 15
